Goal: Find specific page/section: Find specific page/section

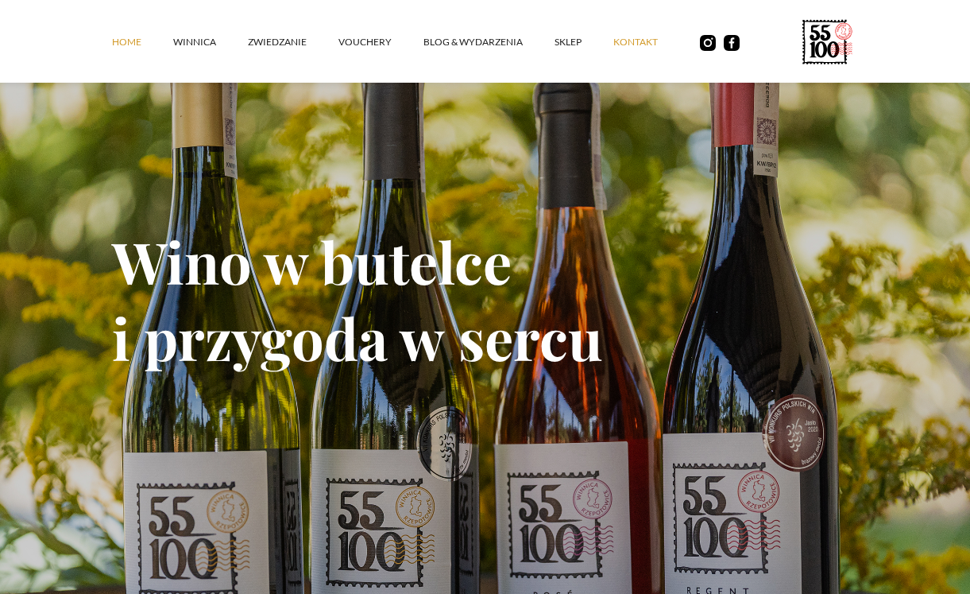
click at [621, 39] on link "kontakt" at bounding box center [651, 42] width 76 height 48
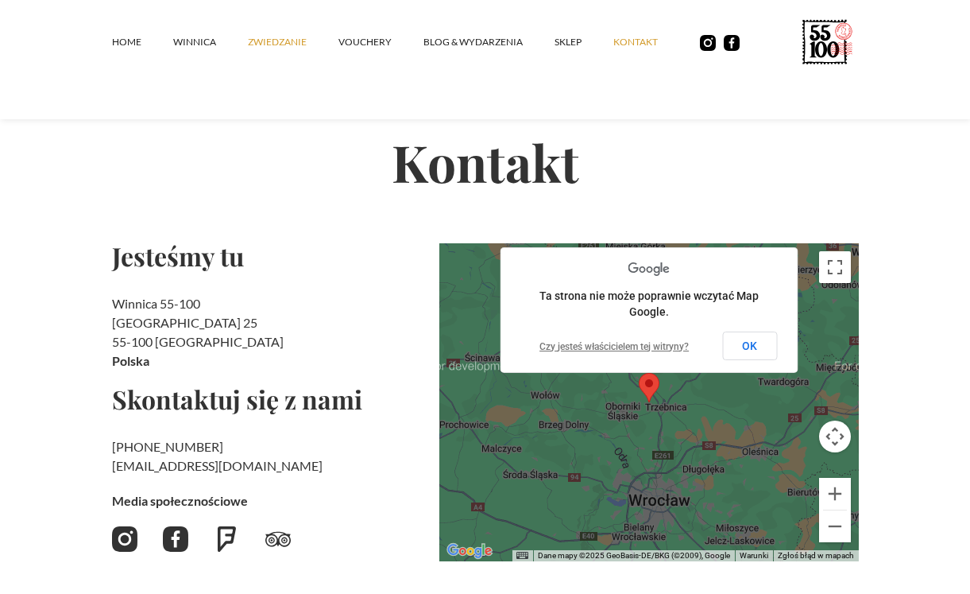
scroll to position [37, 0]
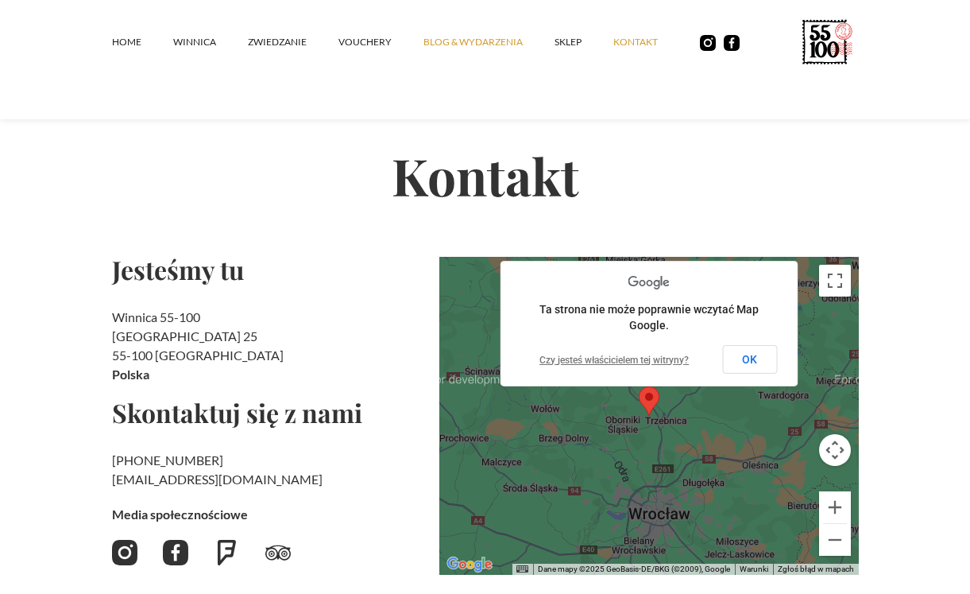
click at [497, 37] on link "Blog & Wydarzenia" at bounding box center [489, 42] width 131 height 48
